Goal: Task Accomplishment & Management: Use online tool/utility

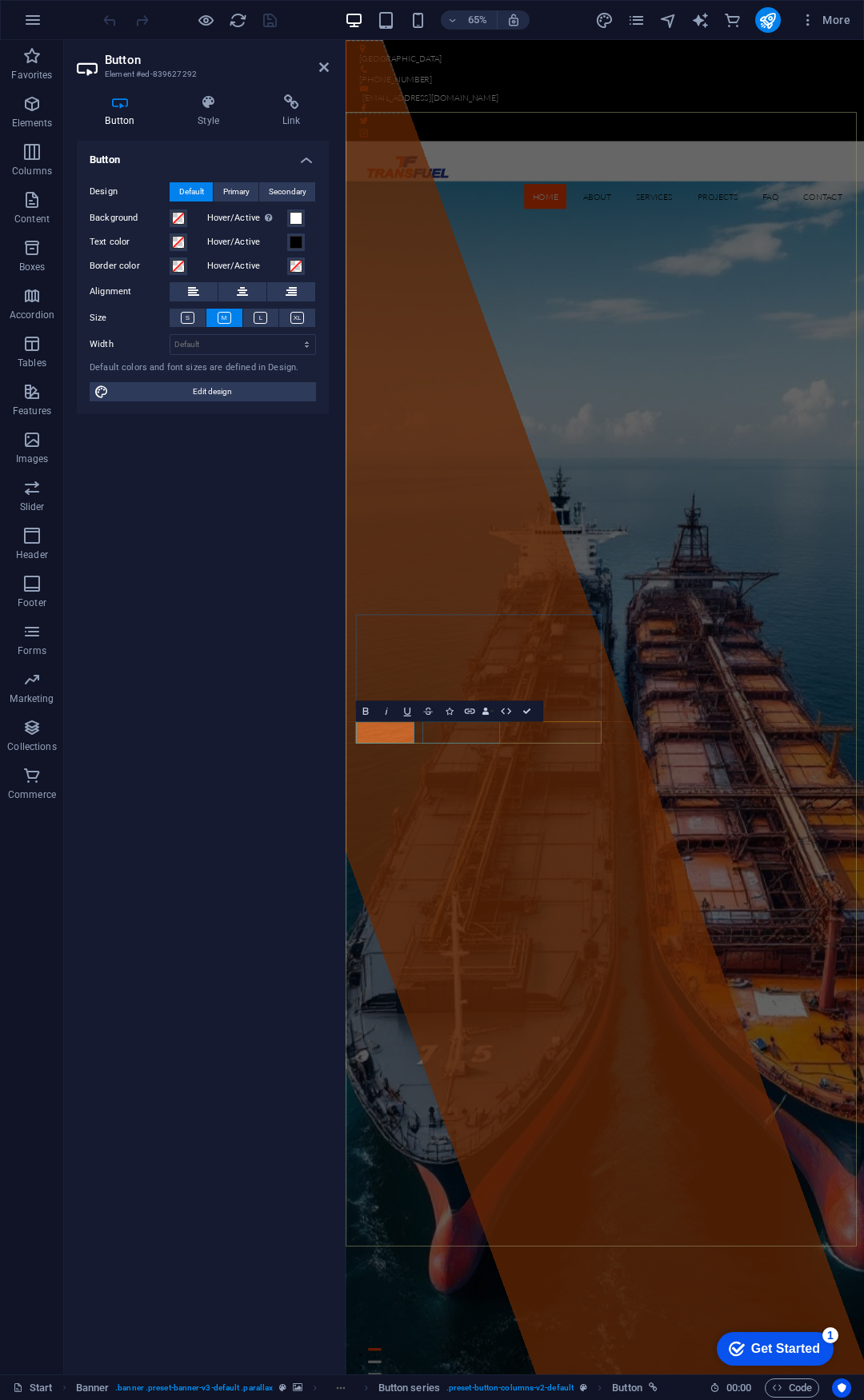
click at [557, 1298] on div "Drop content here or Add elements Paste clipboard" at bounding box center [520, 1067] width 1260 height 2053
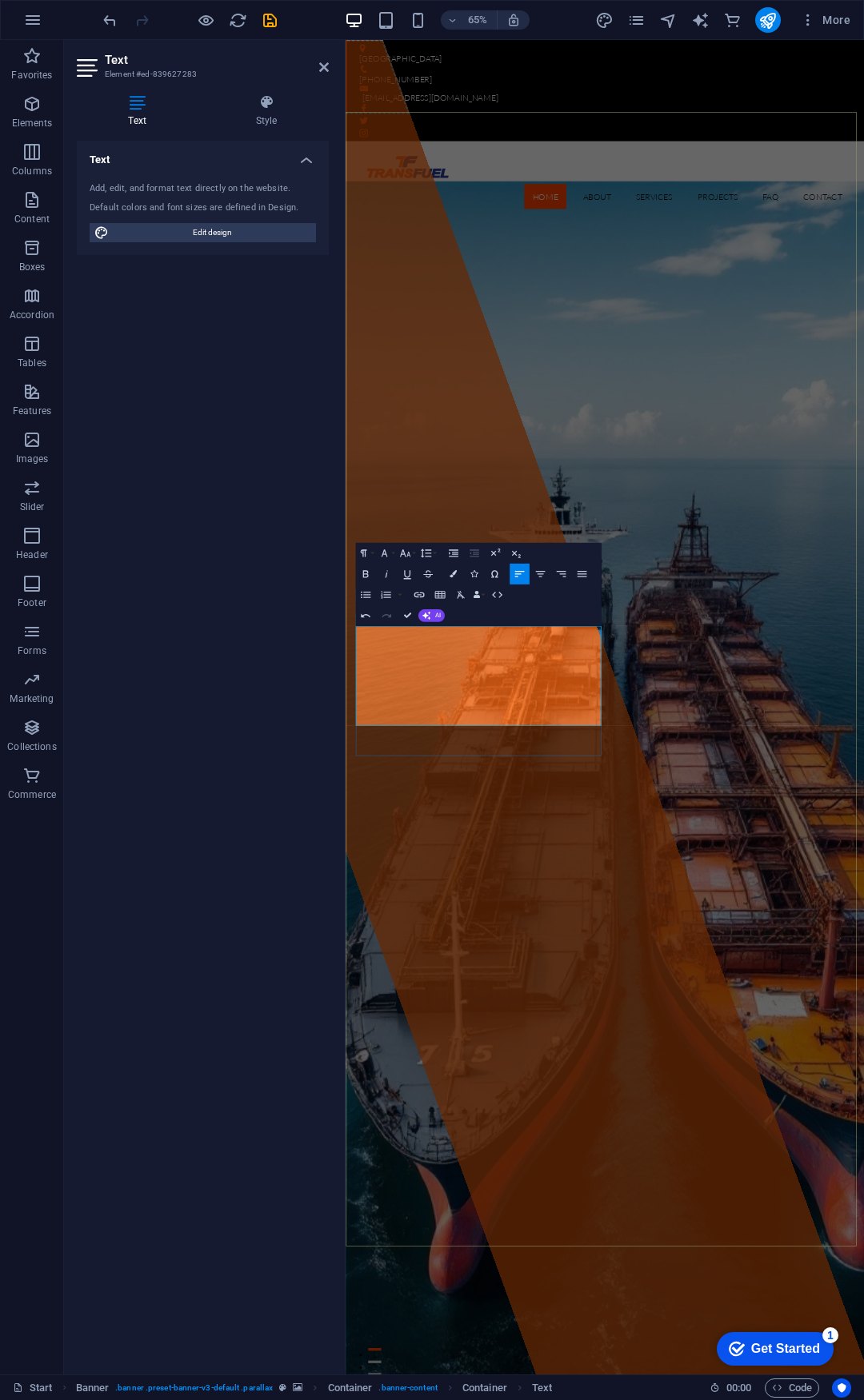
drag, startPoint x: 620, startPoint y: 1035, endPoint x: 467, endPoint y: 1085, distance: 161.0
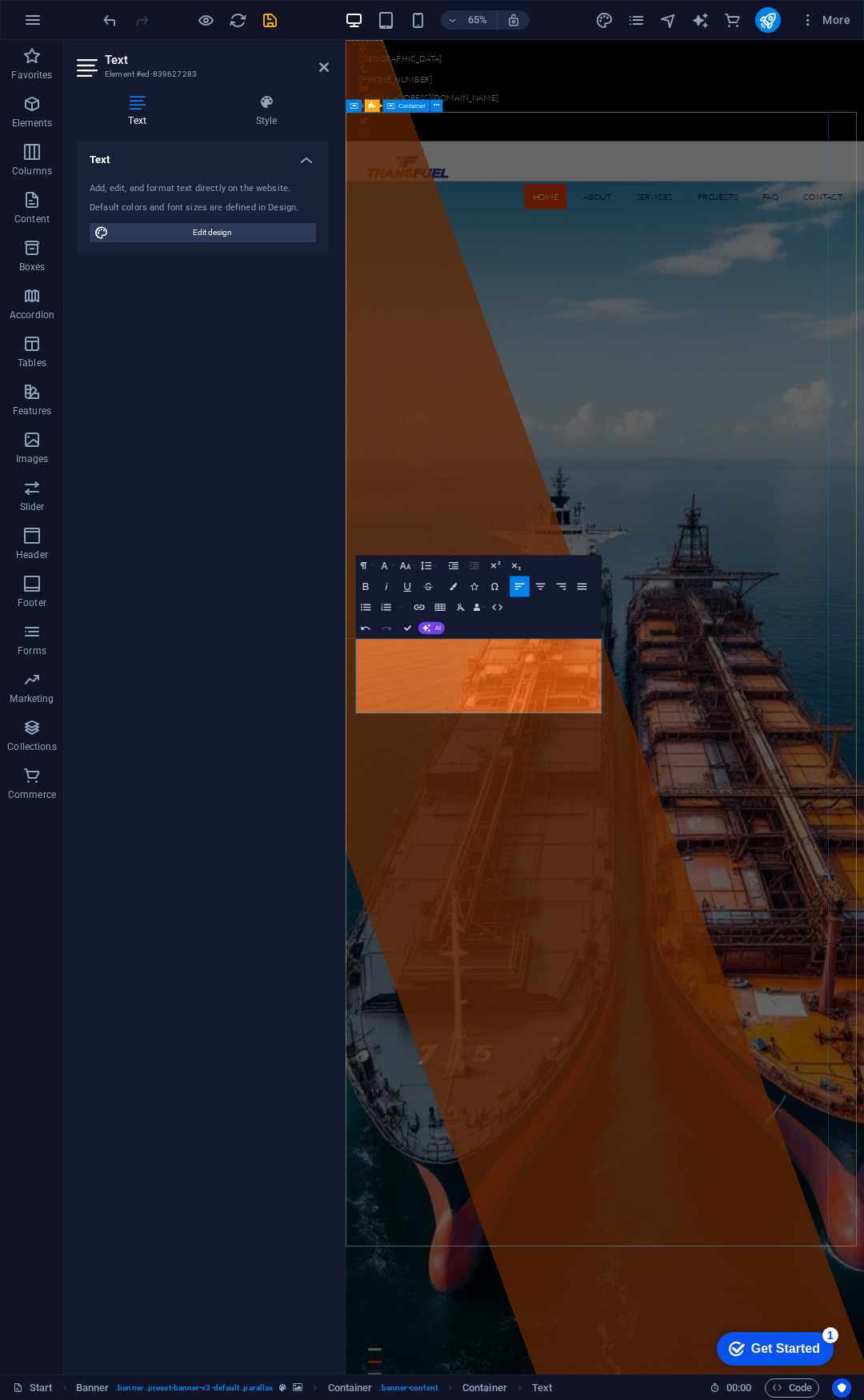
click at [804, 1290] on div "Drop content here or Add elements Paste clipboard" at bounding box center [520, 1067] width 1260 height 2053
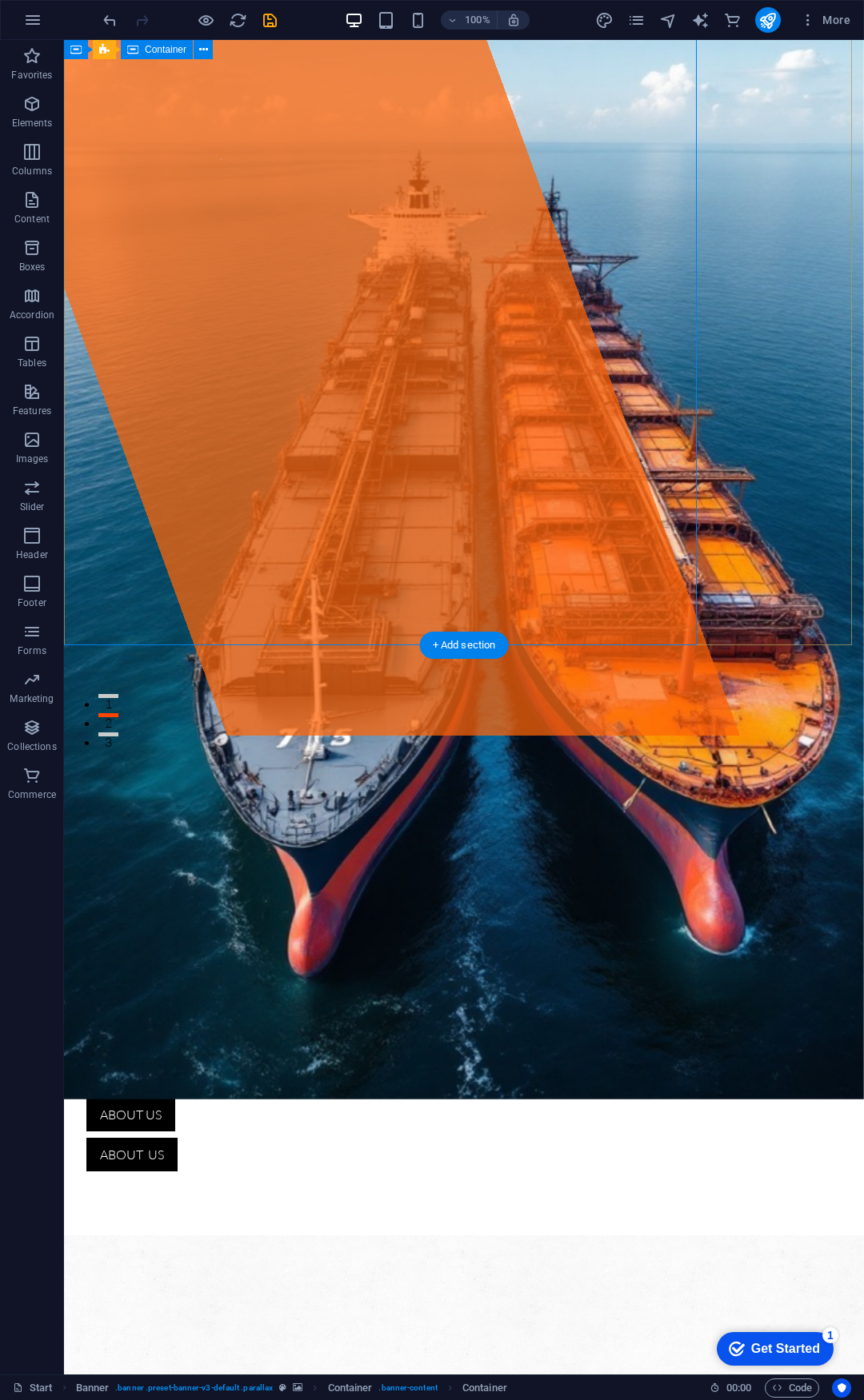
scroll to position [320, 0]
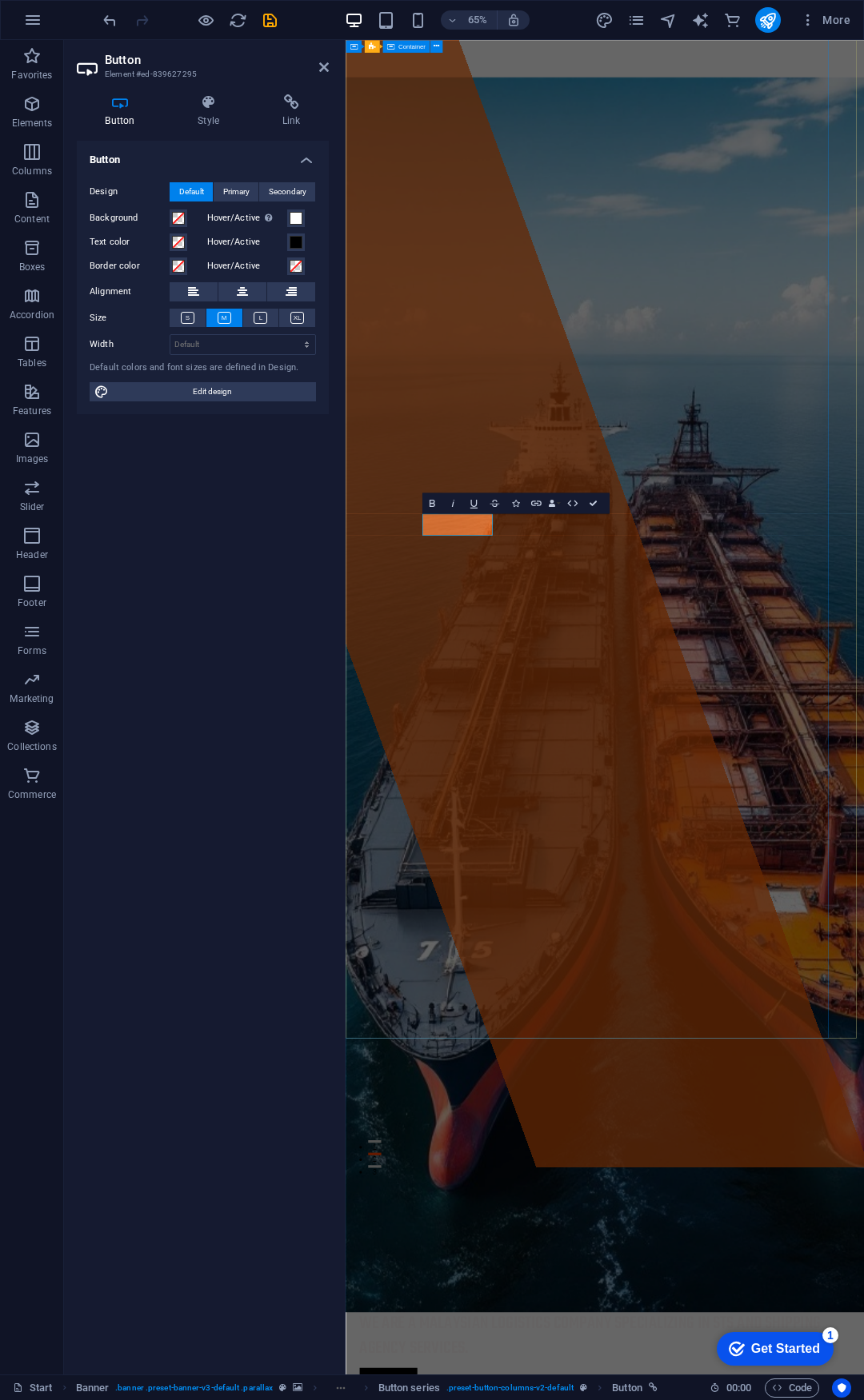
click at [601, 902] on div "Drop content here or Add elements Paste clipboard" at bounding box center [520, 747] width 1260 height 2053
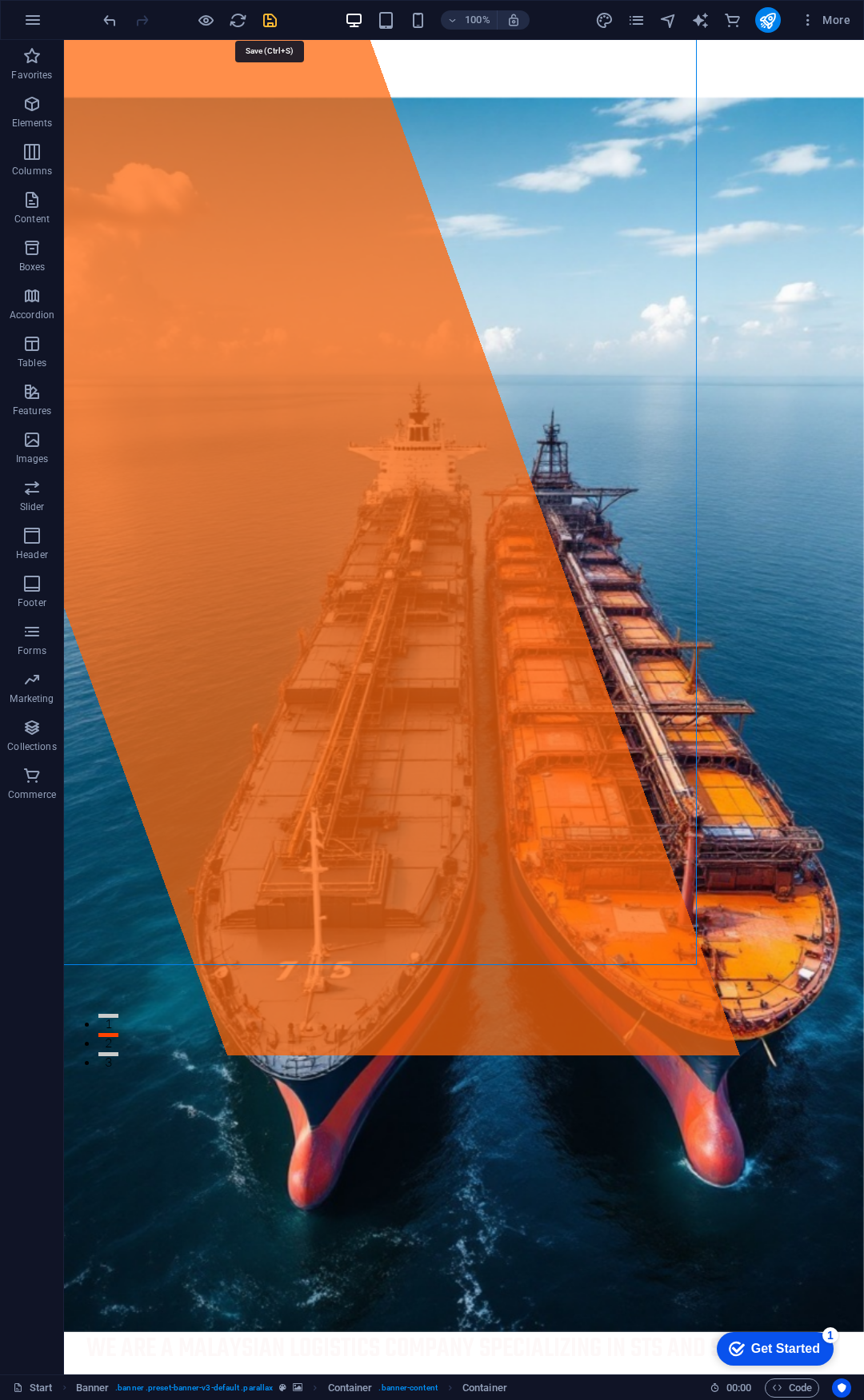
click at [268, 17] on icon "save" at bounding box center [270, 20] width 19 height 19
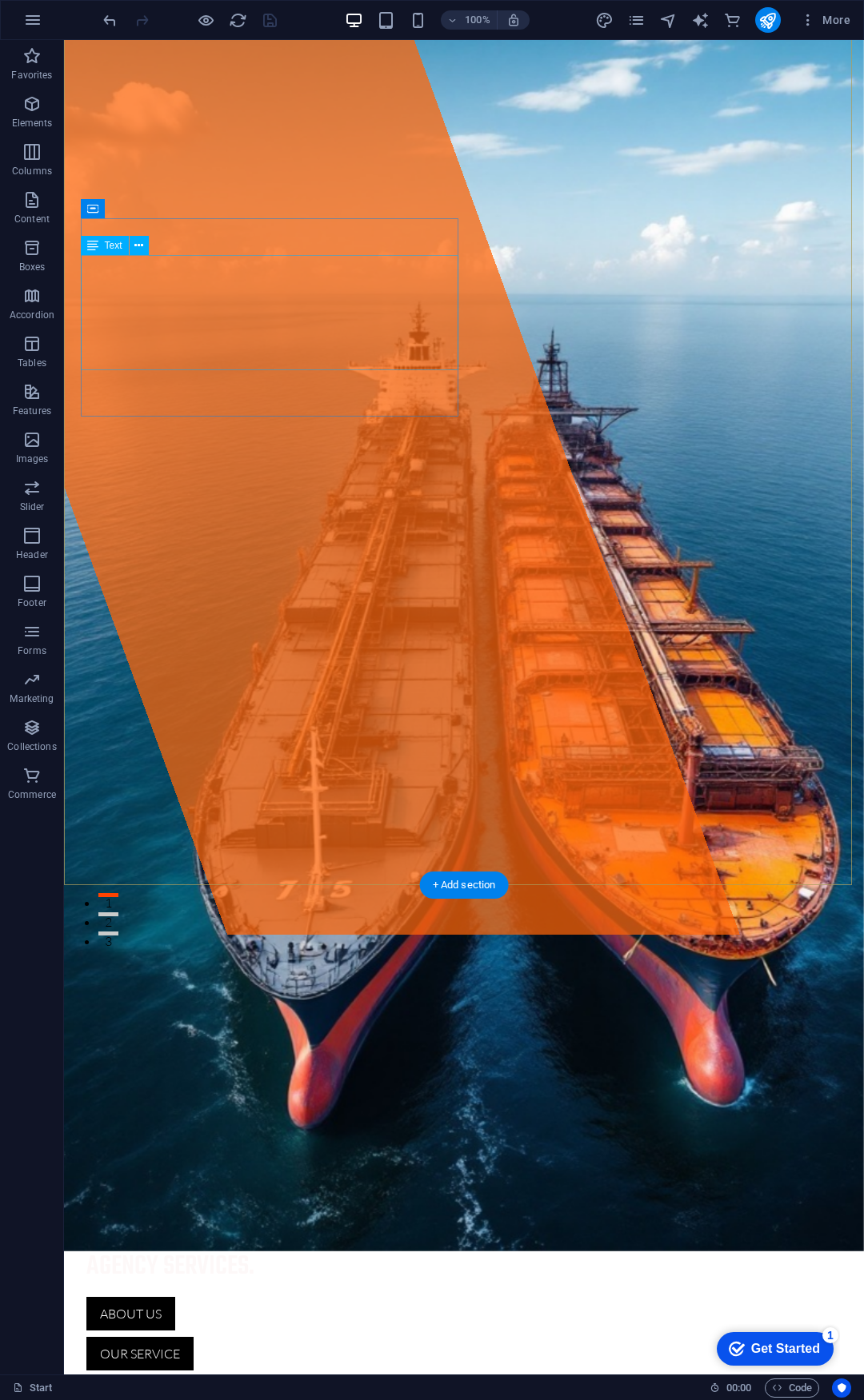
scroll to position [400, 0]
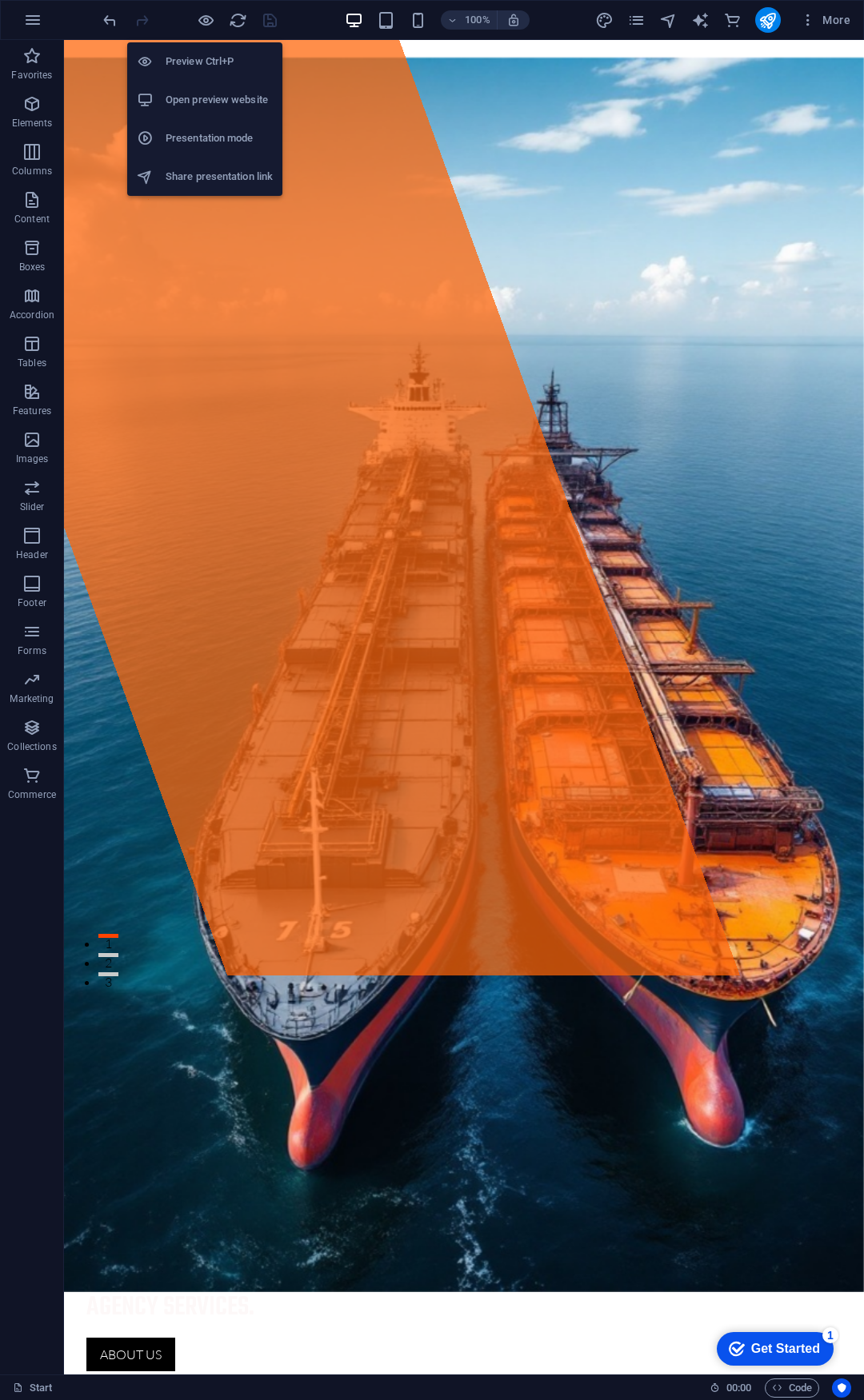
click at [199, 61] on h6 "Preview Ctrl+P" at bounding box center [219, 61] width 107 height 19
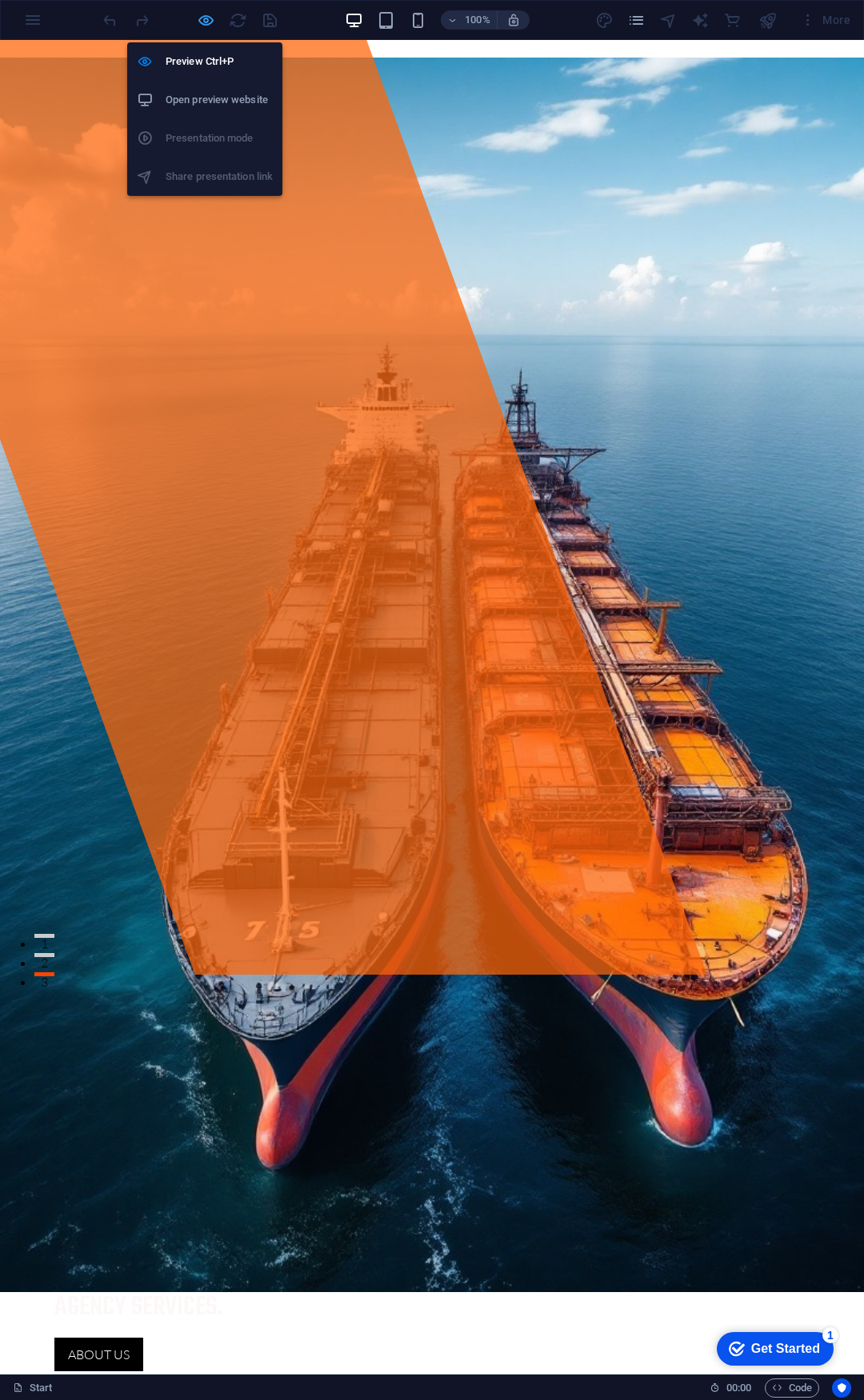
click at [199, 24] on icon "button" at bounding box center [206, 20] width 19 height 19
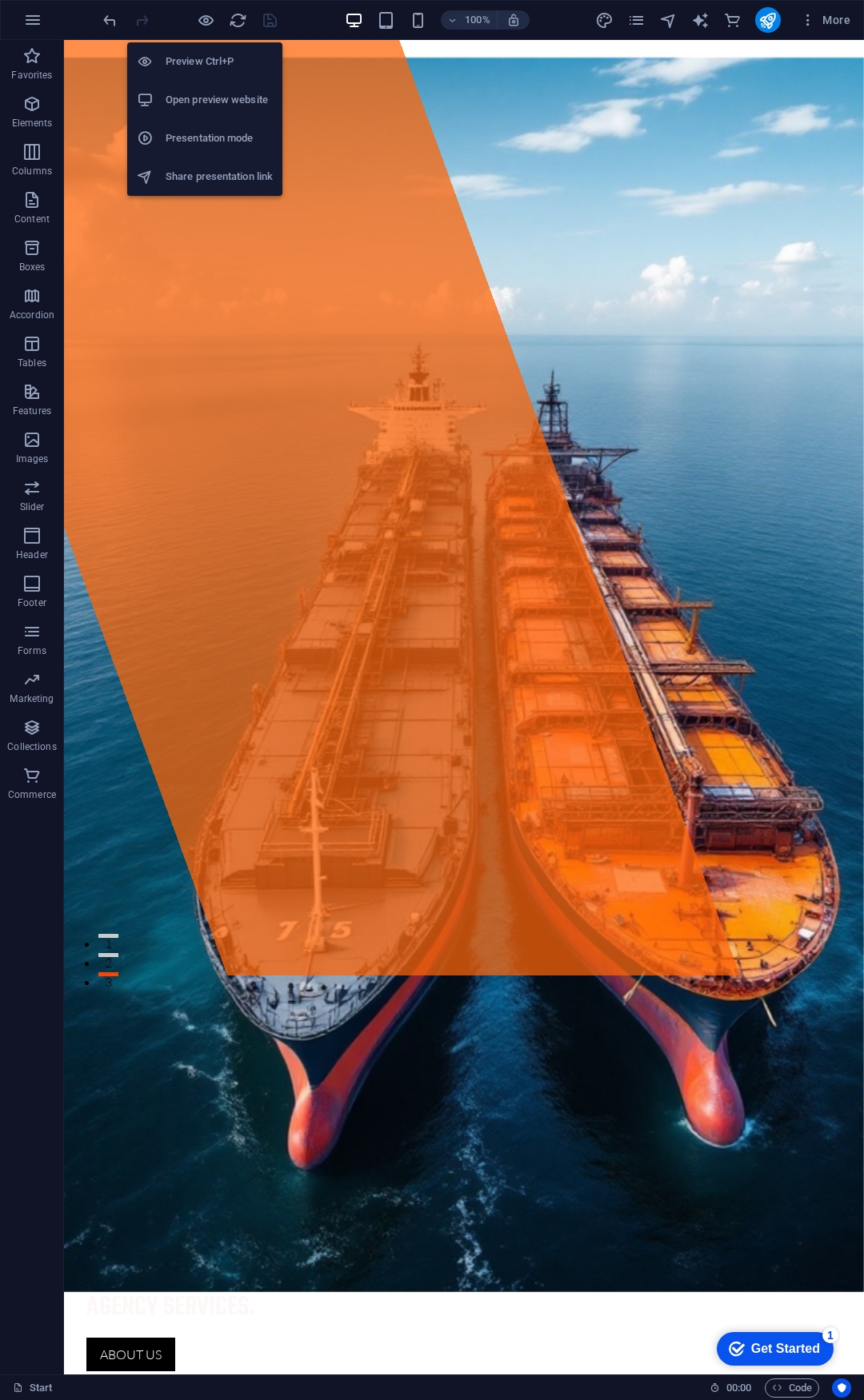
click at [196, 65] on h6 "Preview Ctrl+P" at bounding box center [219, 61] width 107 height 19
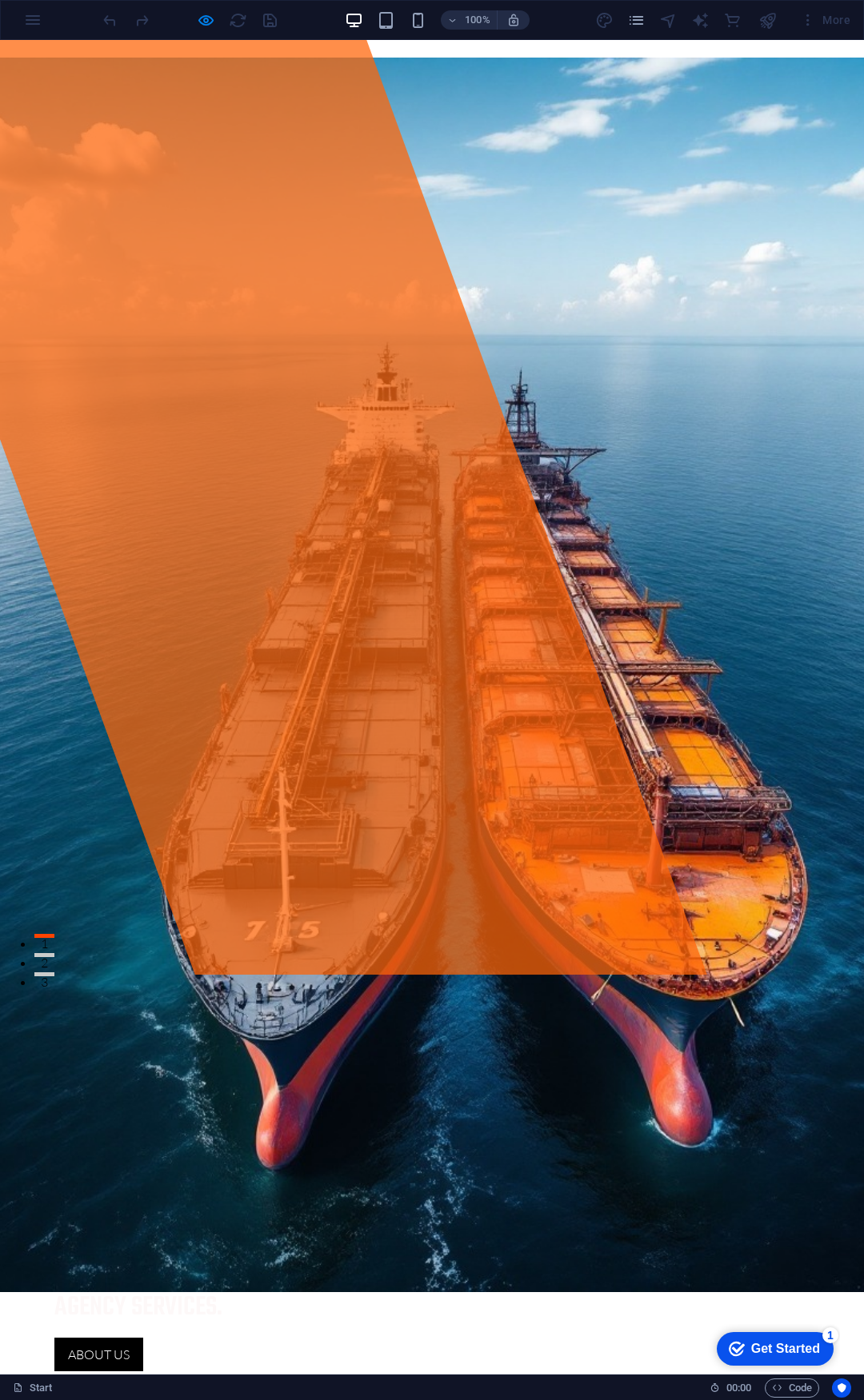
click at [450, 1147] on div "Drop content here or Add elements Paste clipboard Transfuel We are a Malaysian …" at bounding box center [432, 1311] width 864 height 328
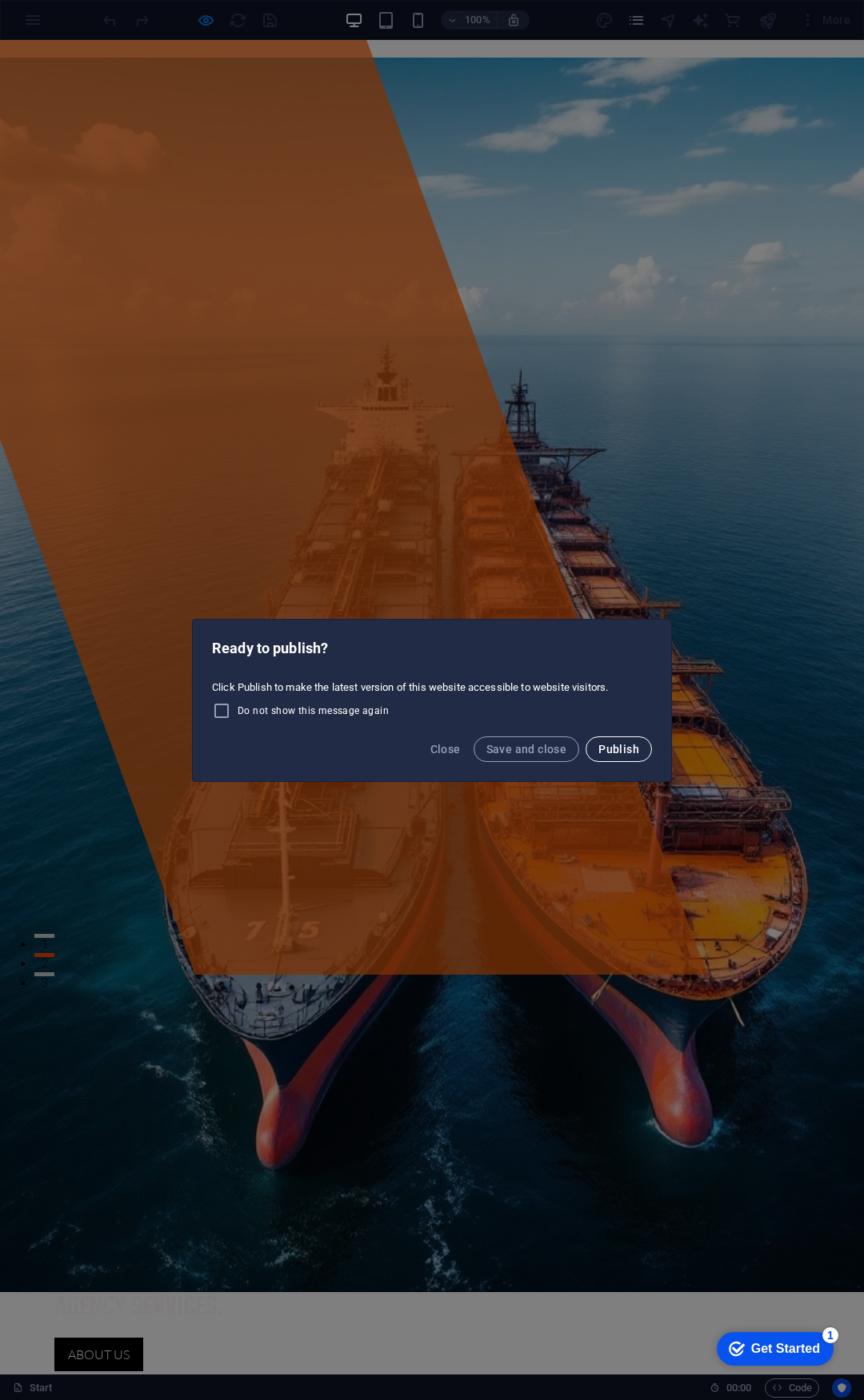
click at [621, 753] on span "Publish" at bounding box center [619, 749] width 41 height 13
